Goal: Task Accomplishment & Management: Complete application form

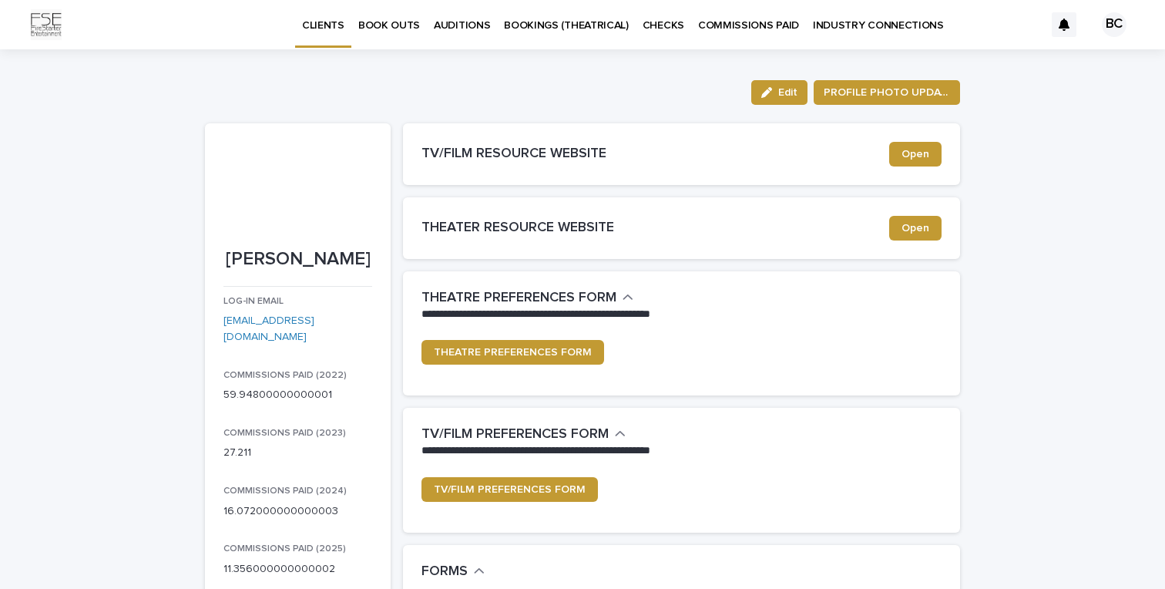
click at [564, 18] on p "BOOKINGS (THEATRICAL)" at bounding box center [566, 16] width 125 height 32
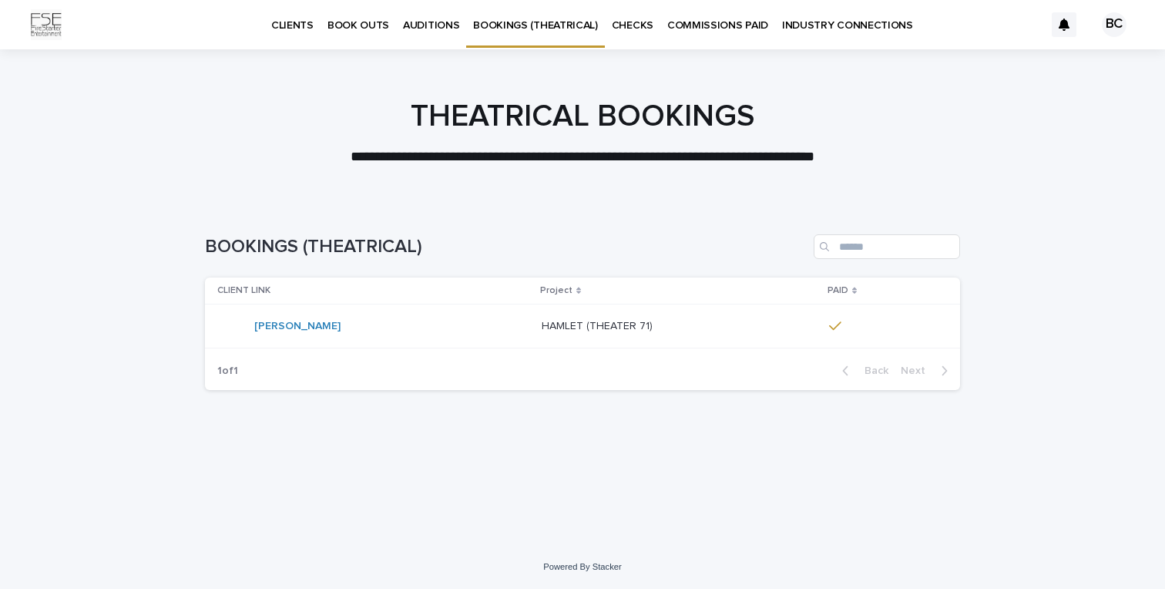
click at [369, 18] on p "BOOK OUTS" at bounding box center [358, 16] width 62 height 32
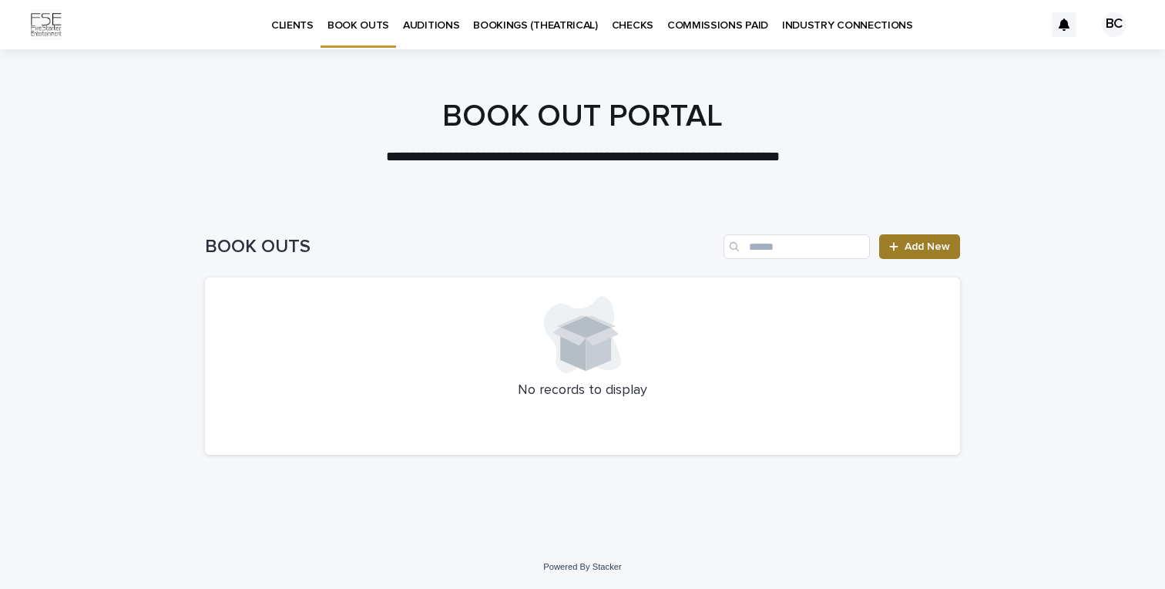
click at [910, 241] on span "Add New" at bounding box center [927, 246] width 45 height 11
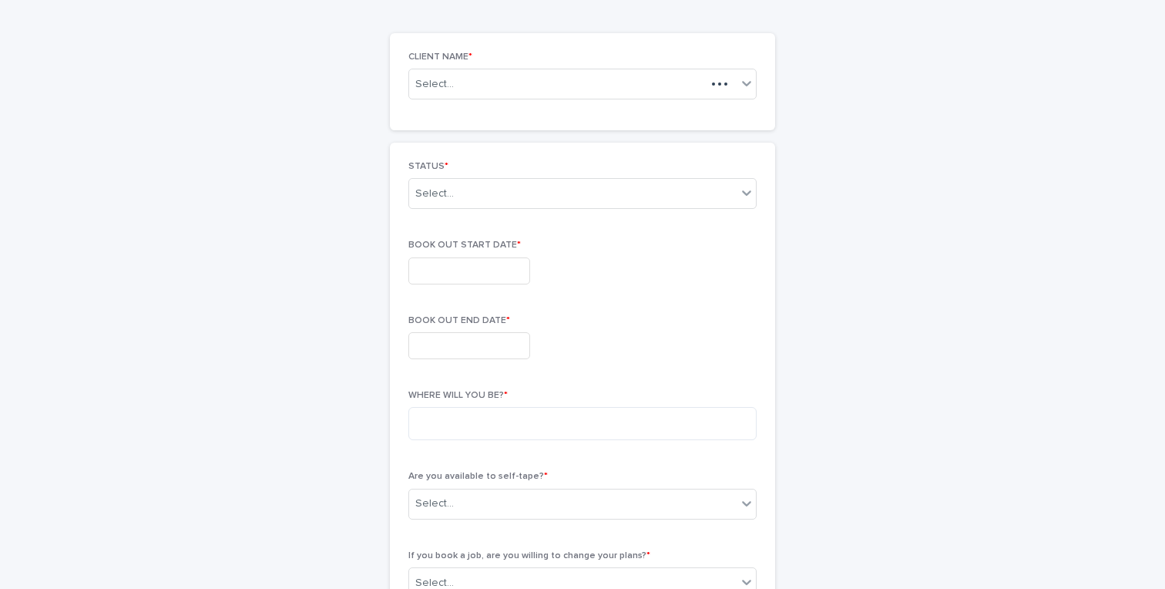
scroll to position [107, 0]
click at [507, 304] on div "STATUS * Select... BOOK OUT START DATE * BOOK OUT END DATE * WHERE WILL YOU BE?…" at bounding box center [582, 577] width 348 height 836
click at [505, 278] on input "text" at bounding box center [469, 268] width 122 height 27
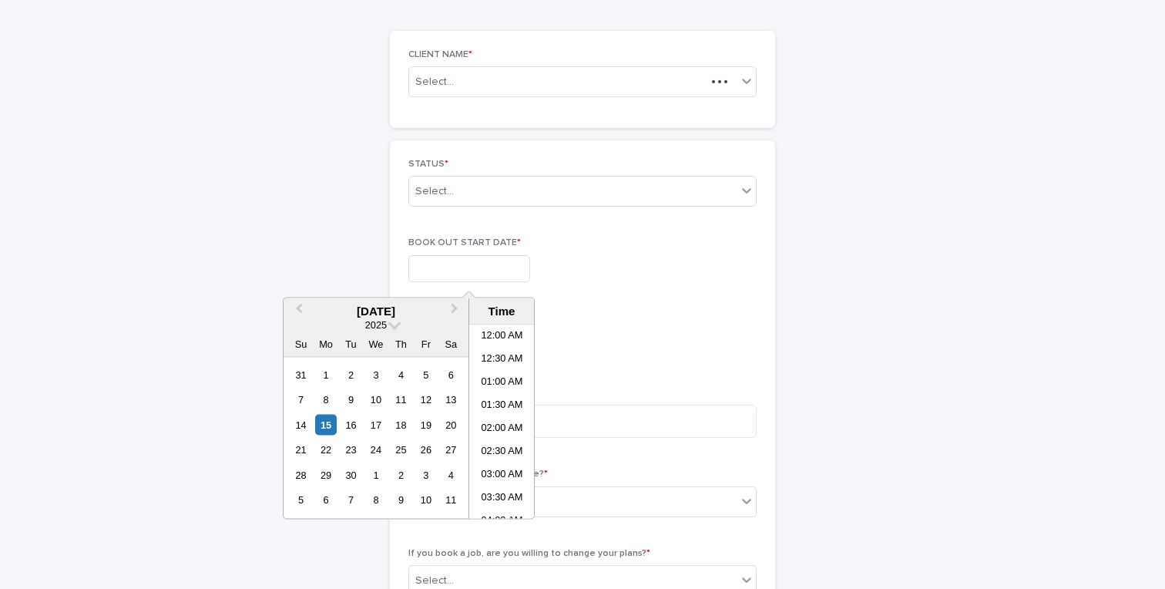
scroll to position [469, 0]
click at [455, 310] on span "Next Month" at bounding box center [455, 310] width 0 height 21
click at [455, 449] on div "22" at bounding box center [451, 449] width 21 height 21
type input "**********"
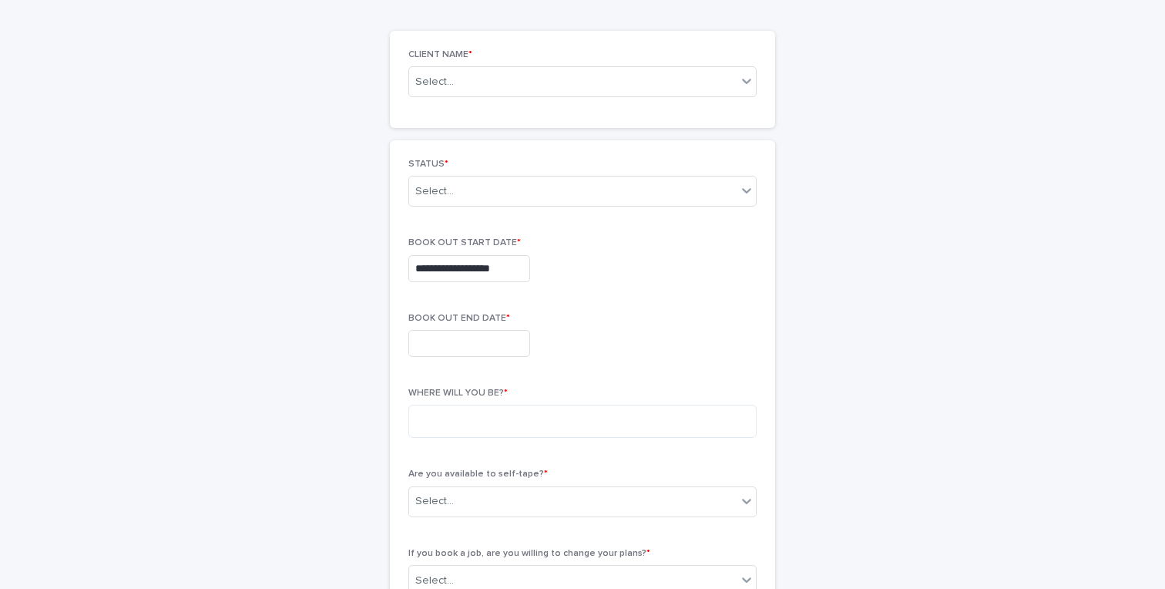
click at [564, 315] on p "BOOK OUT END DATE *" at bounding box center [582, 318] width 348 height 11
click at [471, 339] on input "text" at bounding box center [469, 343] width 122 height 27
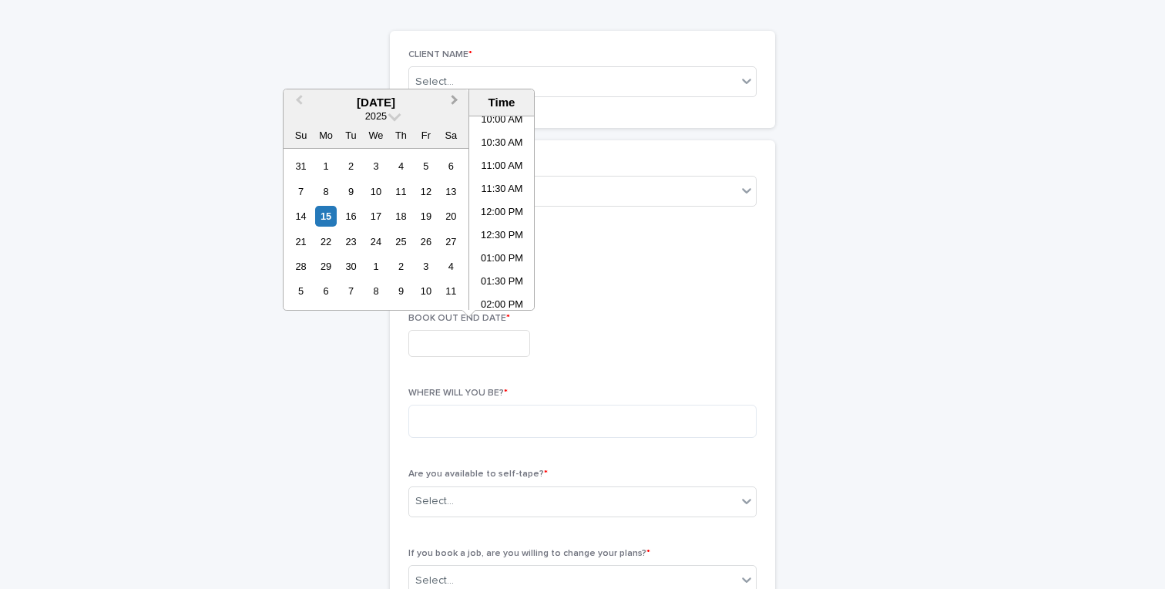
click at [454, 104] on button "Next Month" at bounding box center [456, 103] width 25 height 25
click at [305, 263] on div "23" at bounding box center [300, 266] width 21 height 21
type input "**********"
click at [665, 346] on div "**********" at bounding box center [582, 343] width 348 height 27
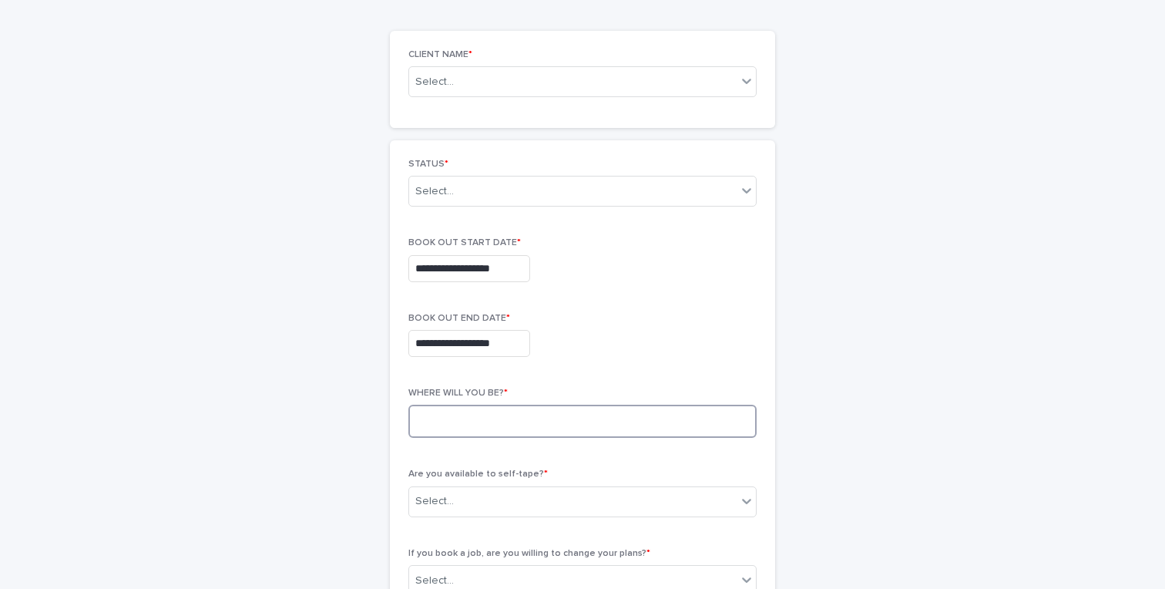
click at [553, 430] on textarea at bounding box center [582, 420] width 348 height 33
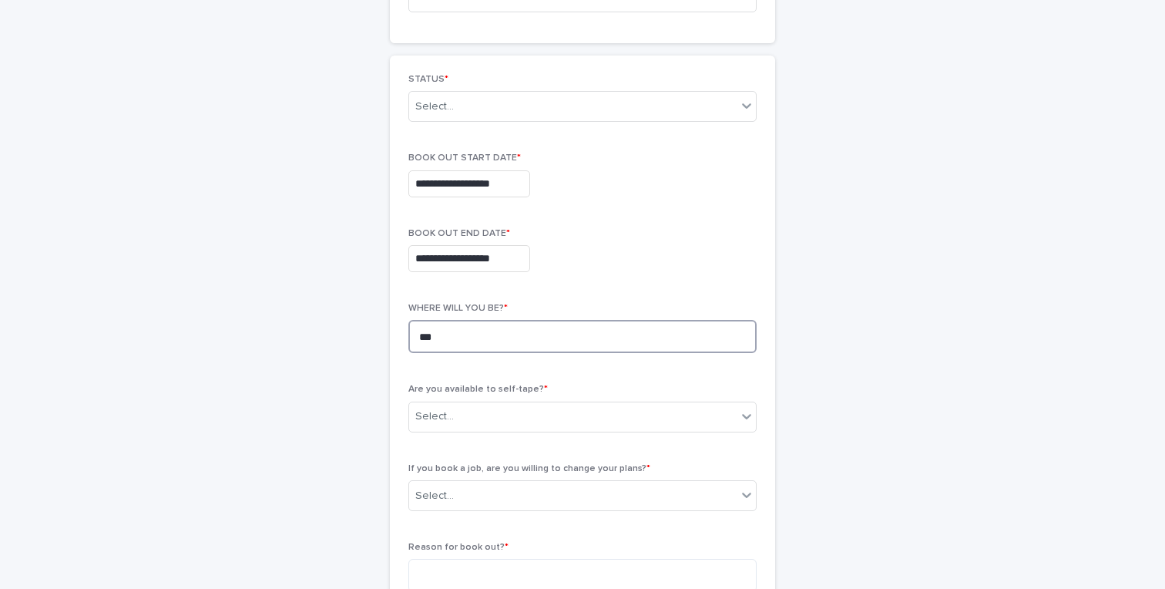
scroll to position [244, 0]
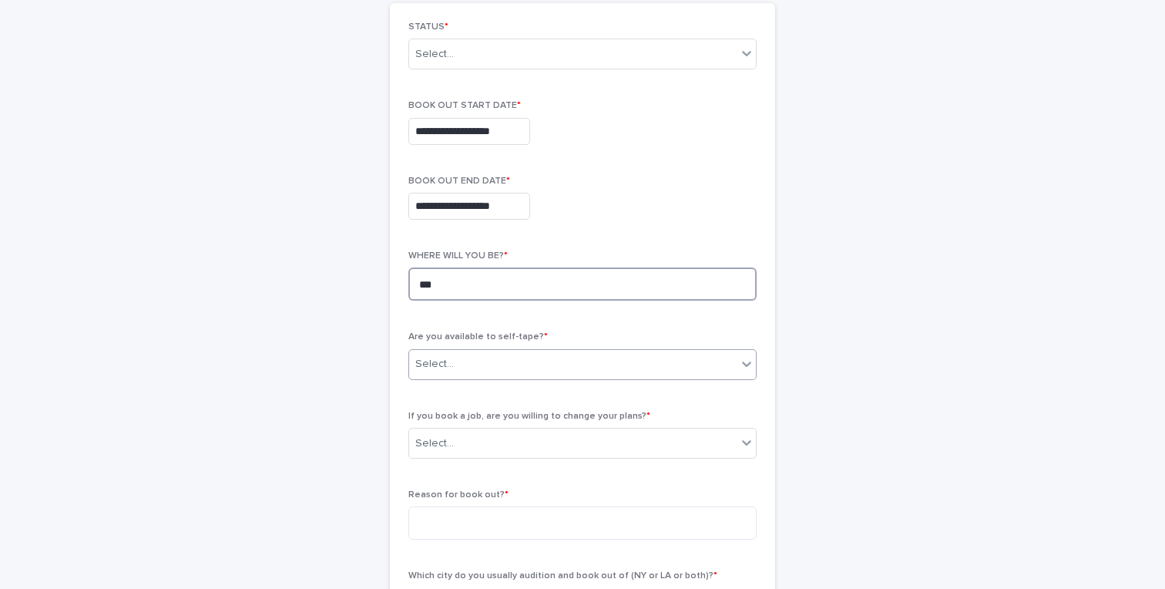
type textarea "***"
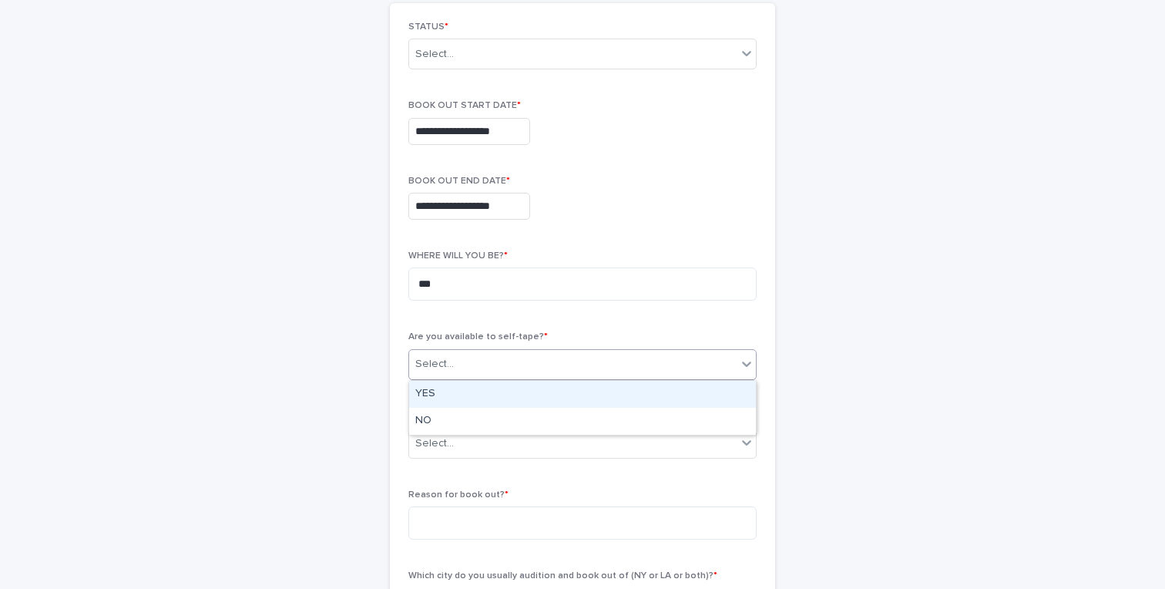
click at [555, 360] on div "Select..." at bounding box center [572, 363] width 327 height 25
click at [544, 384] on div "YES" at bounding box center [582, 394] width 347 height 27
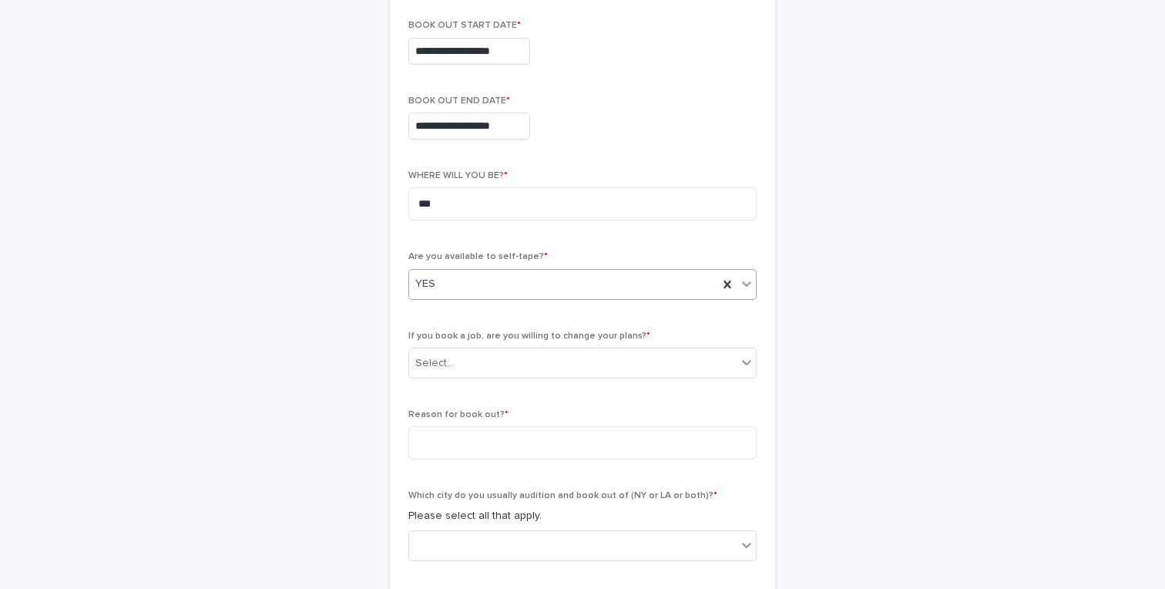
scroll to position [329, 0]
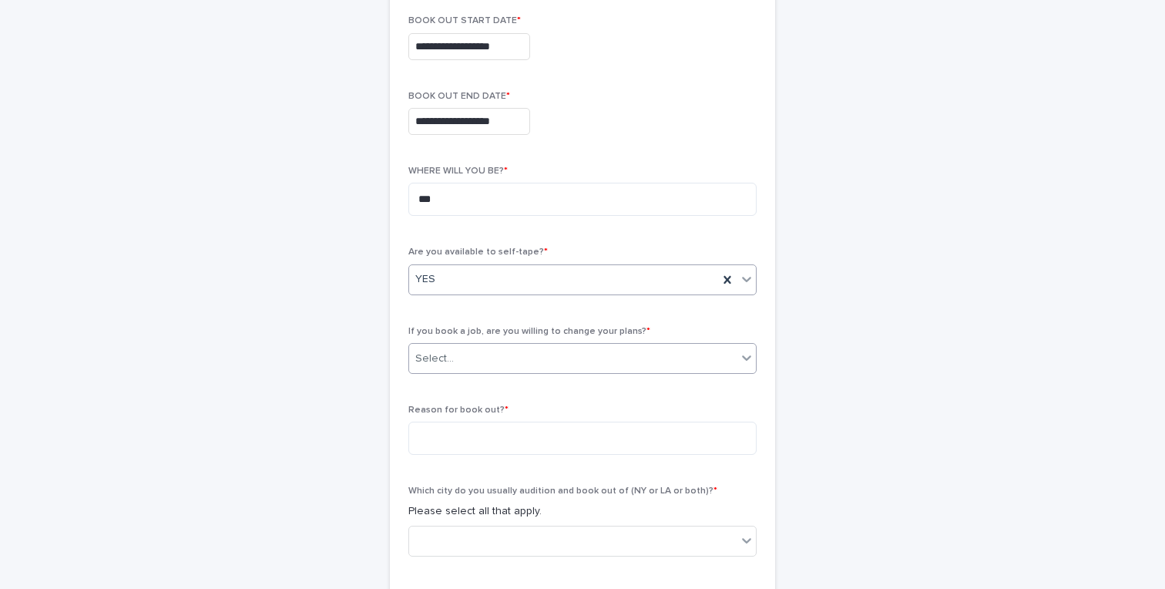
click at [577, 351] on div "Select..." at bounding box center [572, 358] width 327 height 25
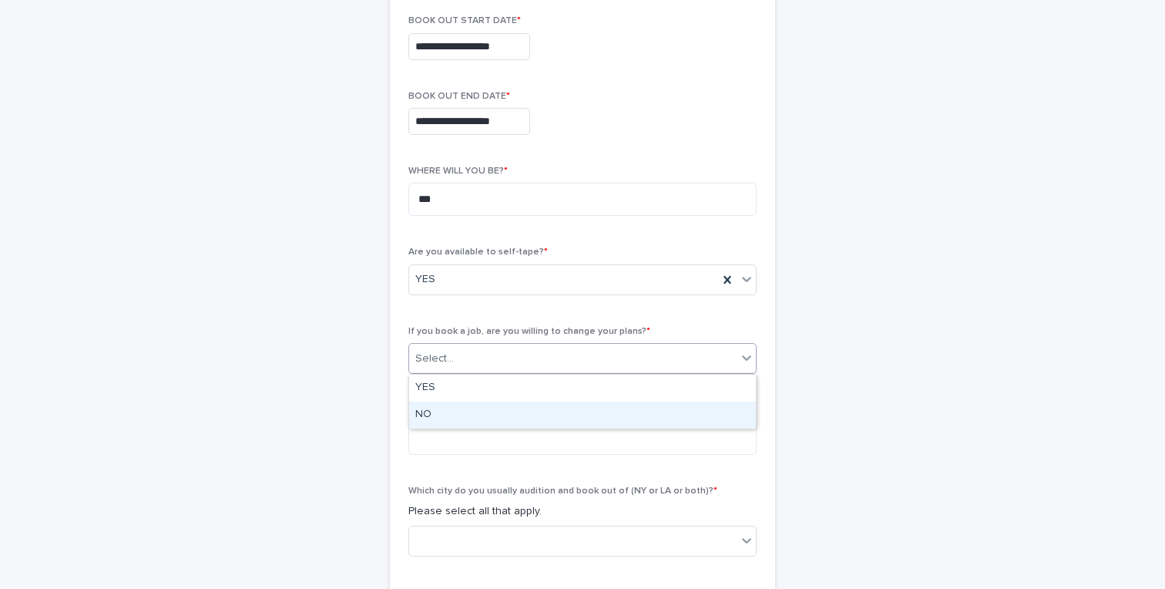
click at [547, 417] on div "NO" at bounding box center [582, 414] width 347 height 27
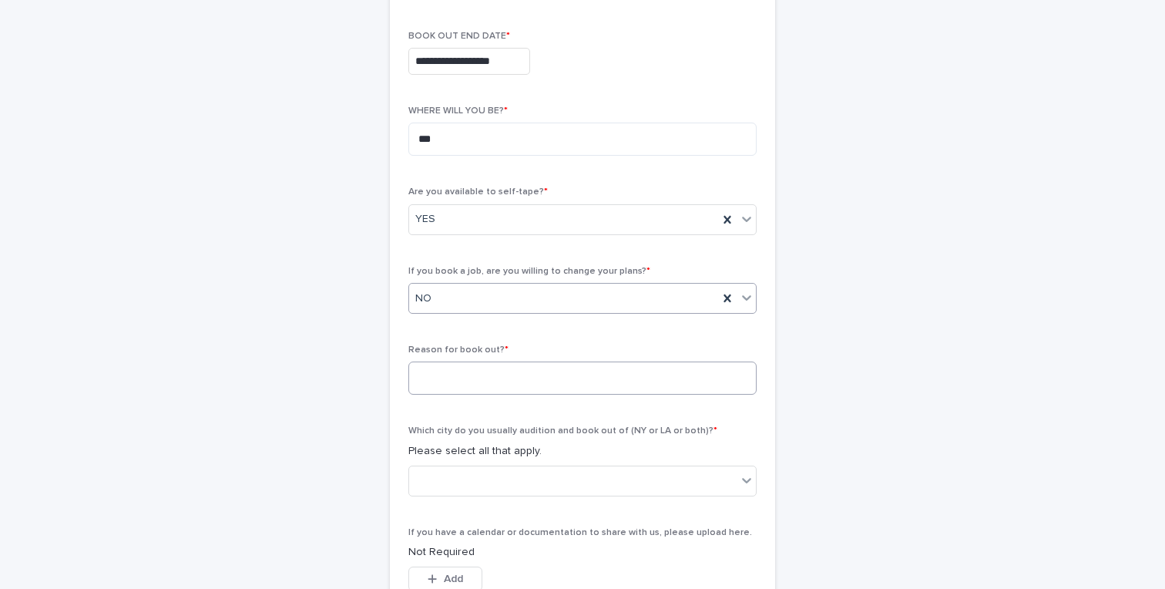
scroll to position [414, 0]
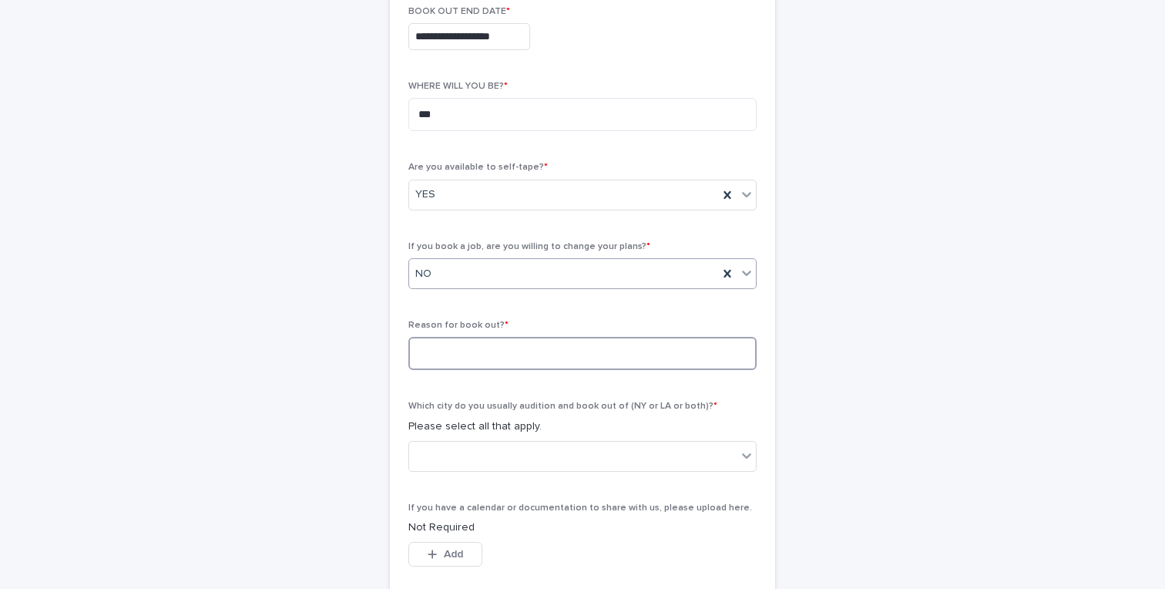
click at [527, 351] on textarea at bounding box center [582, 353] width 348 height 33
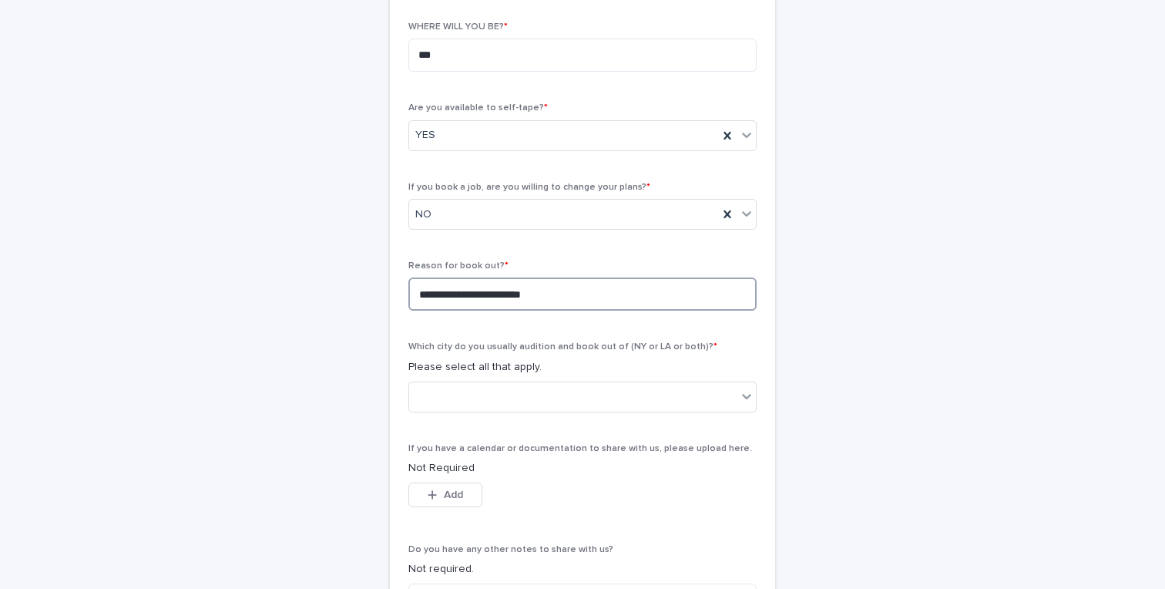
scroll to position [496, 0]
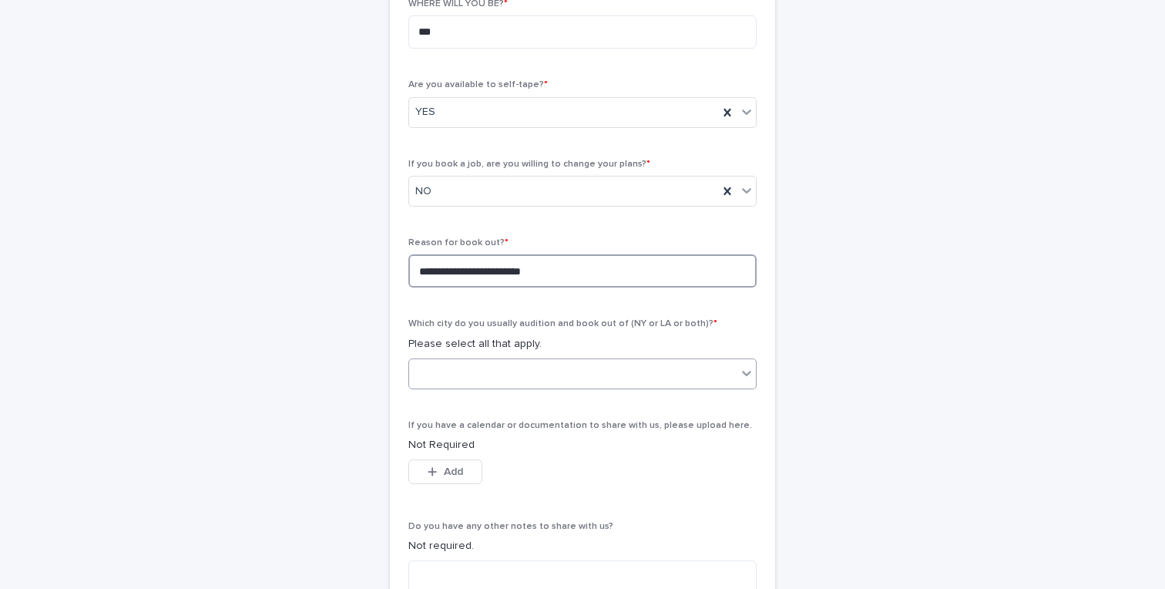
type textarea "**********"
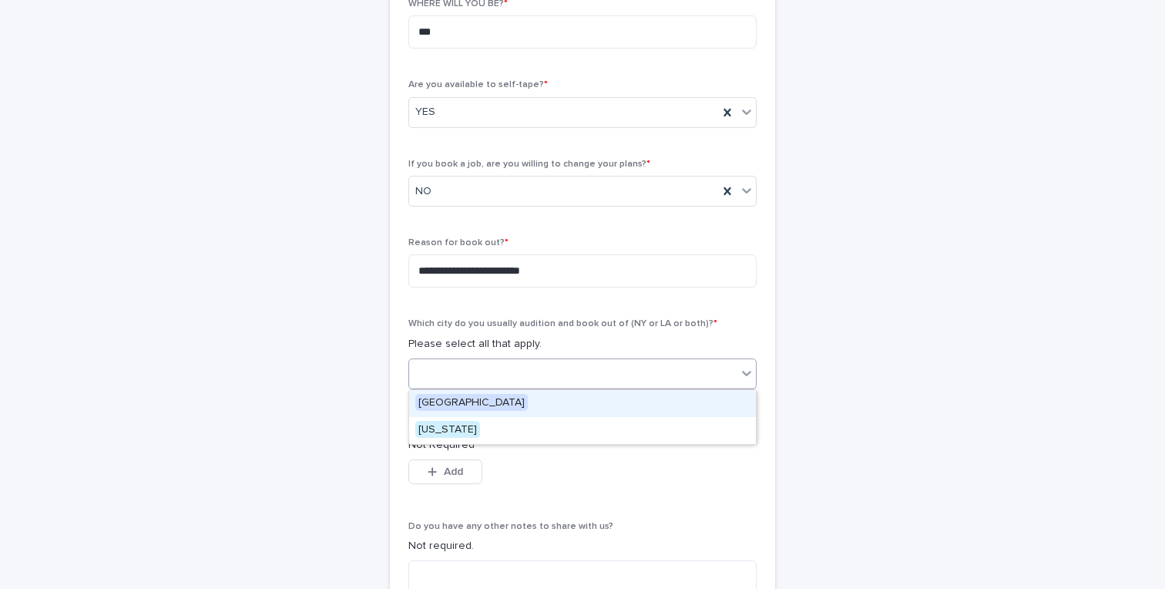
click at [572, 378] on div at bounding box center [572, 373] width 327 height 25
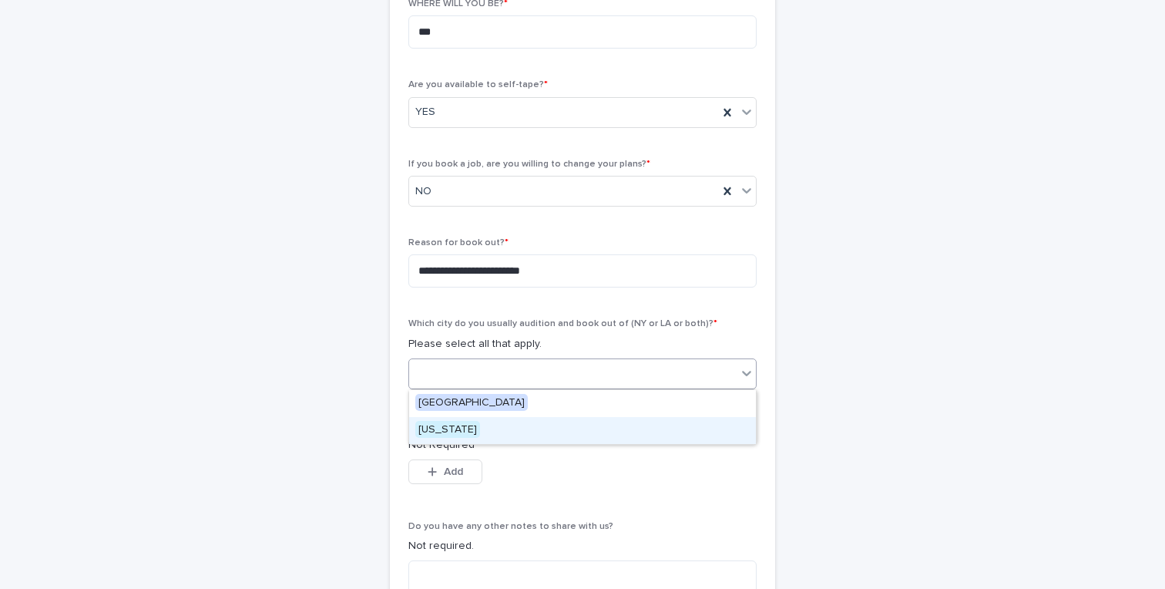
drag, startPoint x: 495, startPoint y: 404, endPoint x: 493, endPoint y: 431, distance: 27.8
click at [493, 431] on div "[US_STATE]" at bounding box center [582, 430] width 347 height 27
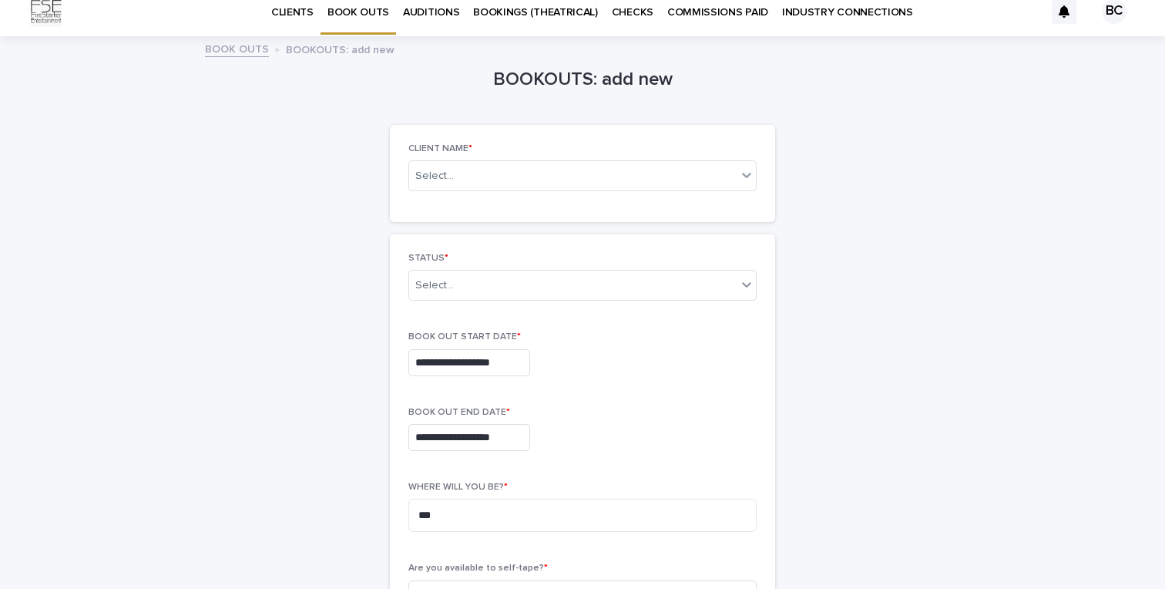
scroll to position [0, 0]
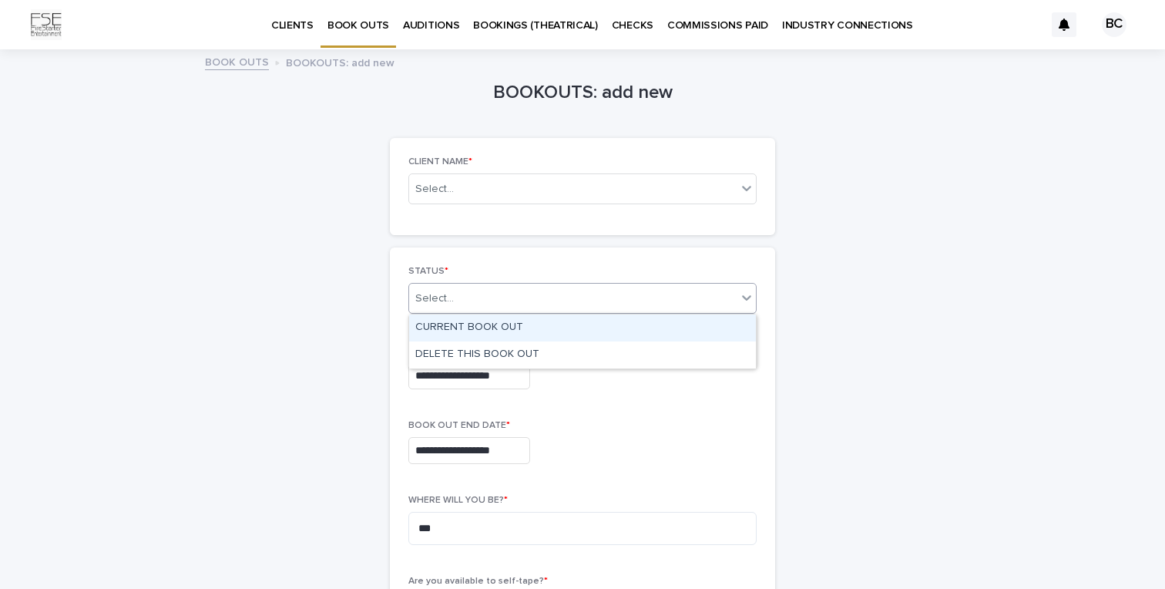
click at [574, 297] on div "Select..." at bounding box center [572, 298] width 327 height 25
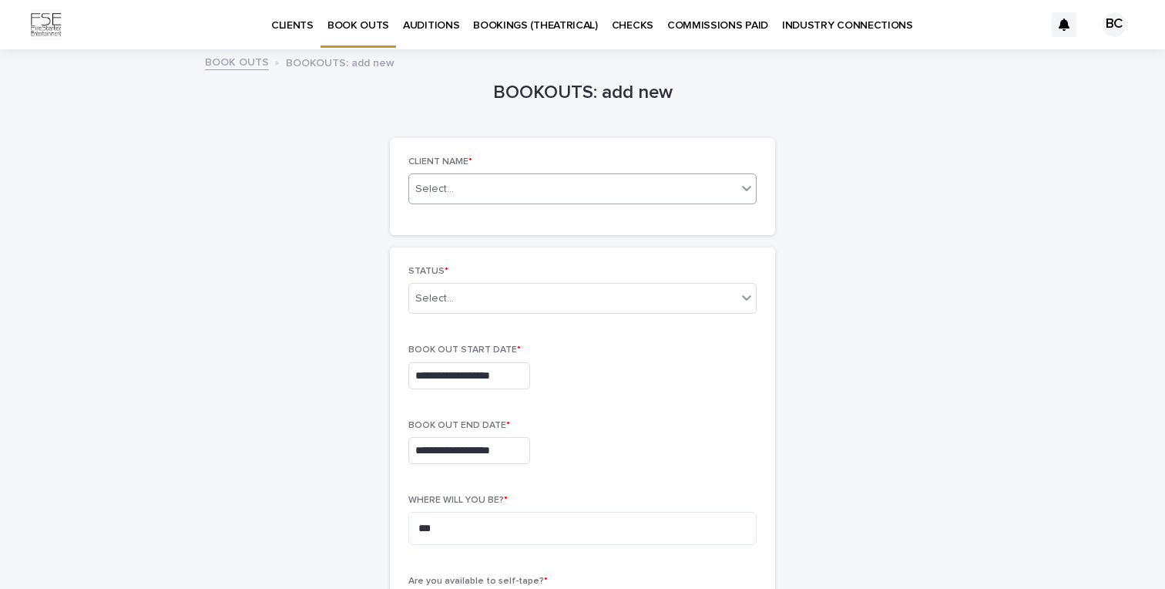
click at [539, 197] on div "Select..." at bounding box center [572, 189] width 327 height 19
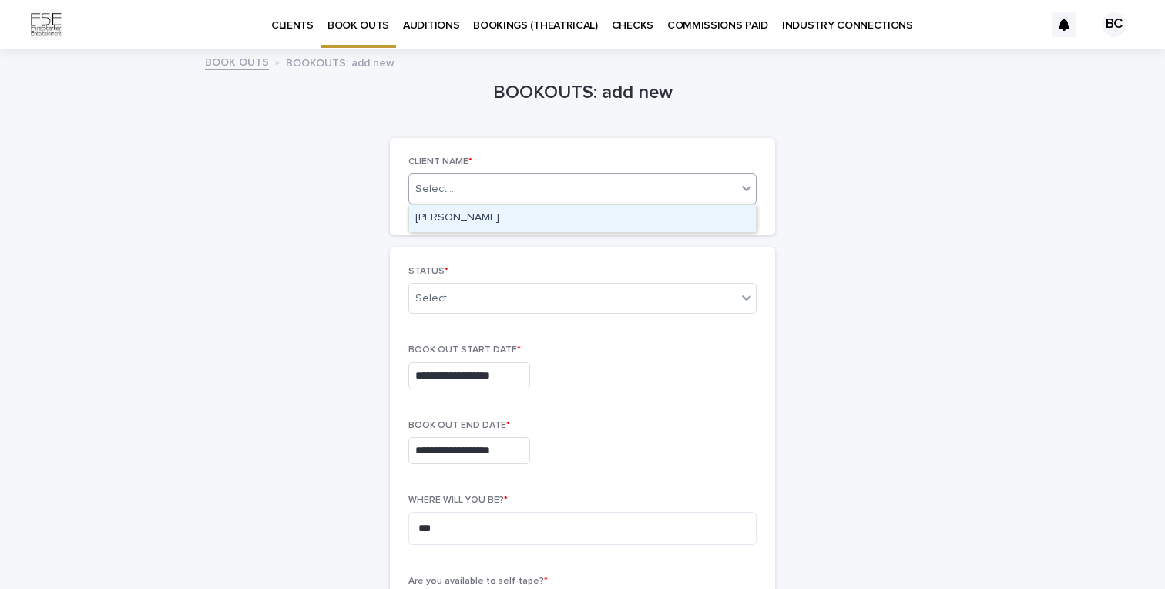
click at [534, 213] on div "[PERSON_NAME]" at bounding box center [582, 218] width 347 height 27
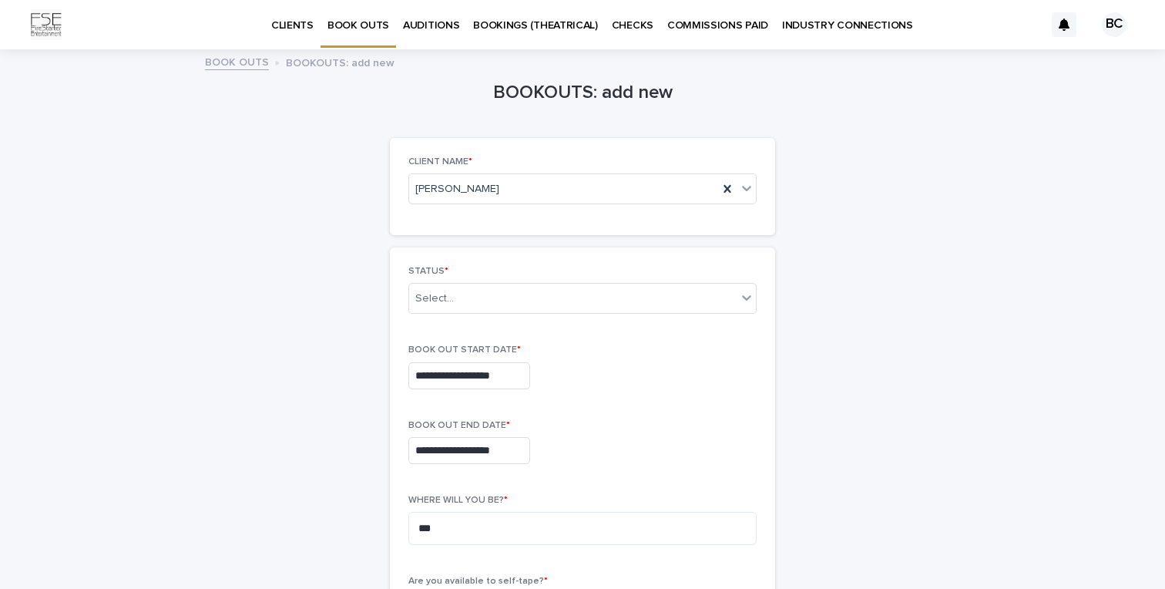
click at [506, 314] on div "STATUS * Select..." at bounding box center [582, 296] width 348 height 60
click at [515, 296] on div "Select..." at bounding box center [572, 298] width 327 height 25
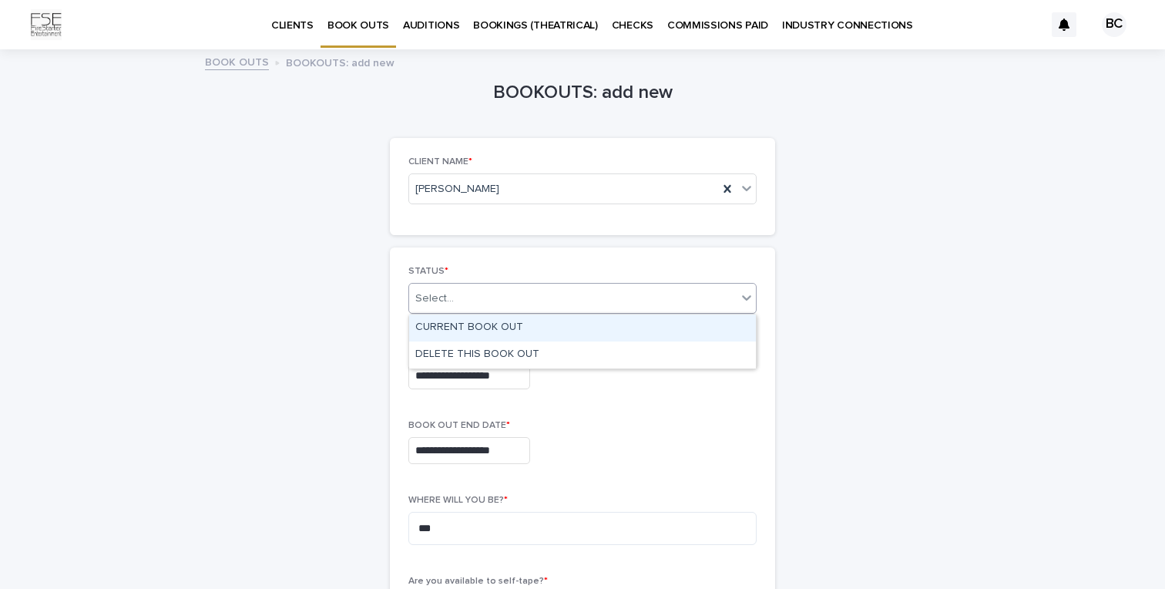
click at [515, 327] on div "CURRENT BOOK OUT" at bounding box center [582, 327] width 347 height 27
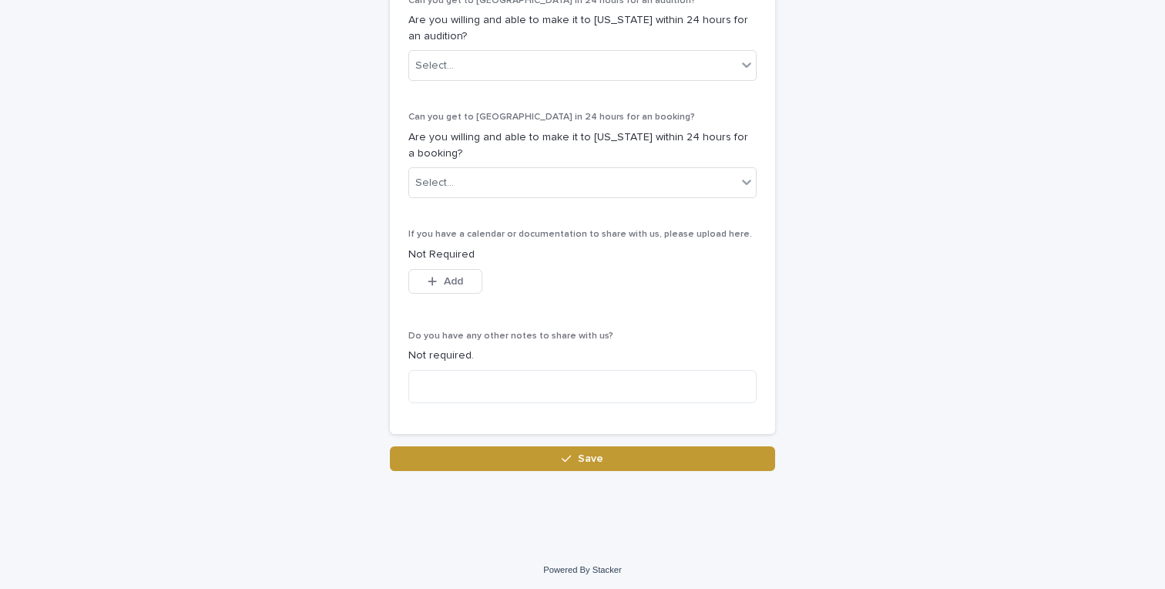
scroll to position [923, 0]
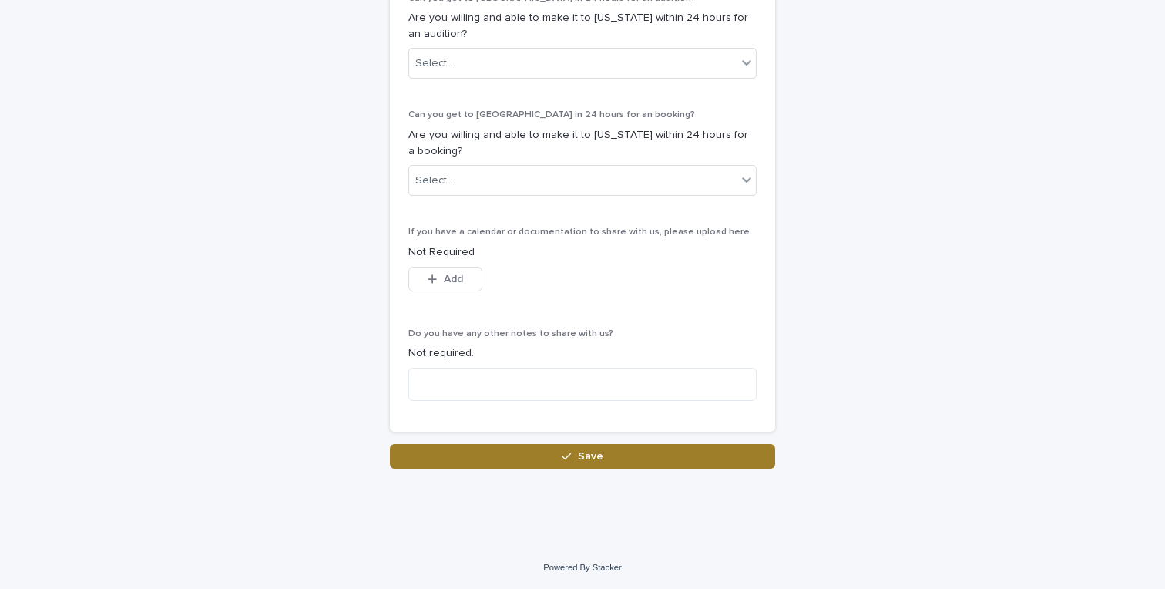
click at [560, 454] on button "Save" at bounding box center [582, 456] width 385 height 25
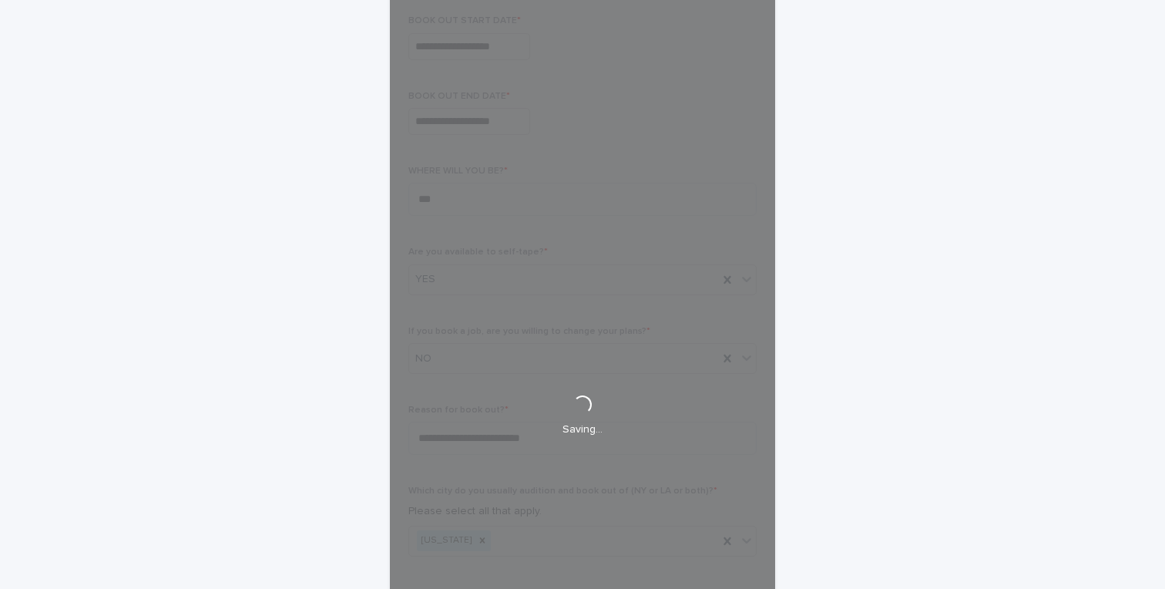
scroll to position [304, 0]
